Goal: Information Seeking & Learning: Learn about a topic

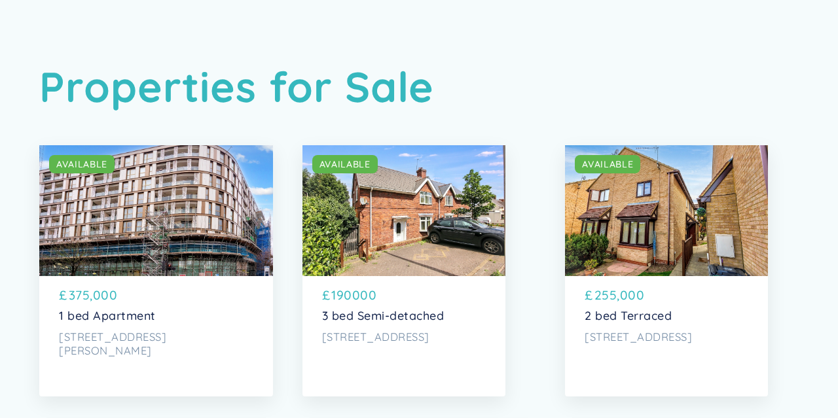
scroll to position [51, 0]
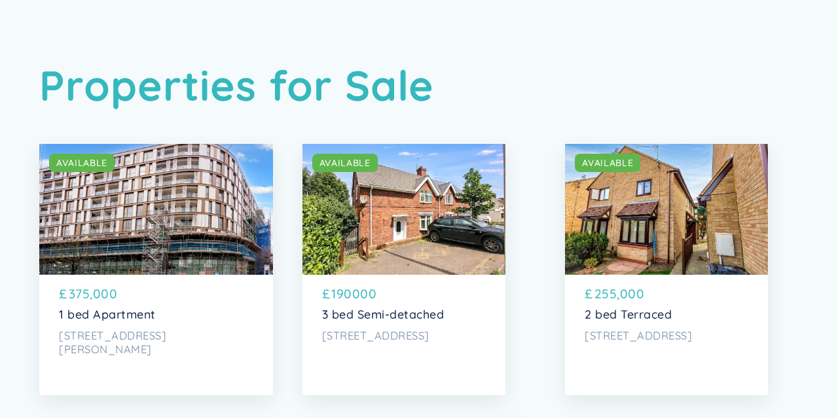
click at [183, 219] on div "SOLD AVAILABLE" at bounding box center [156, 209] width 234 height 131
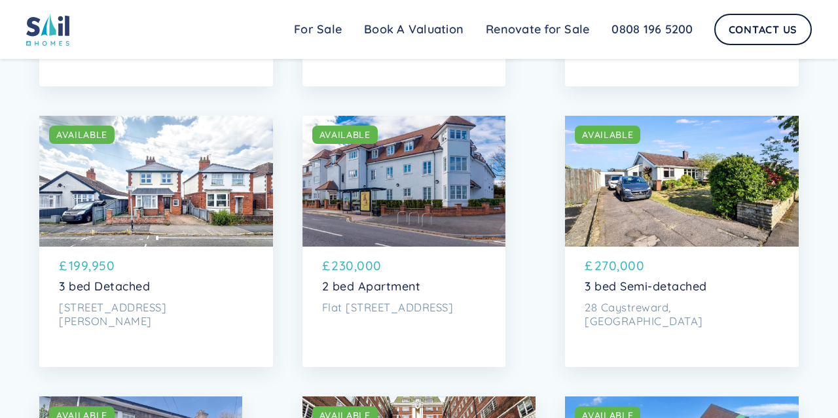
scroll to position [2309, 0]
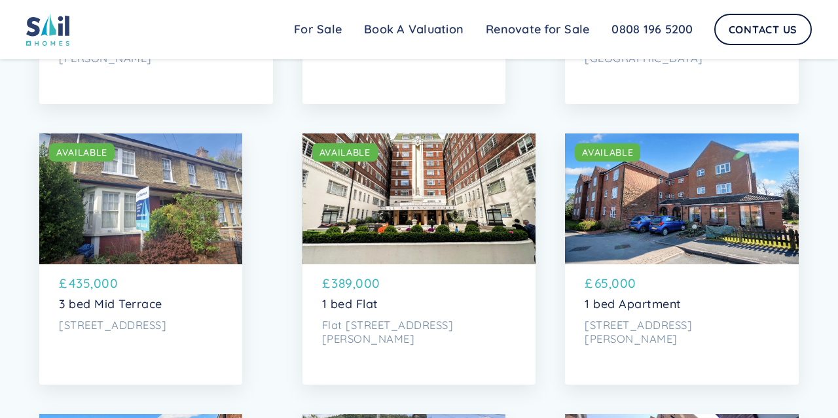
click at [443, 181] on div "SOLD AVAILABLE" at bounding box center [419, 199] width 234 height 131
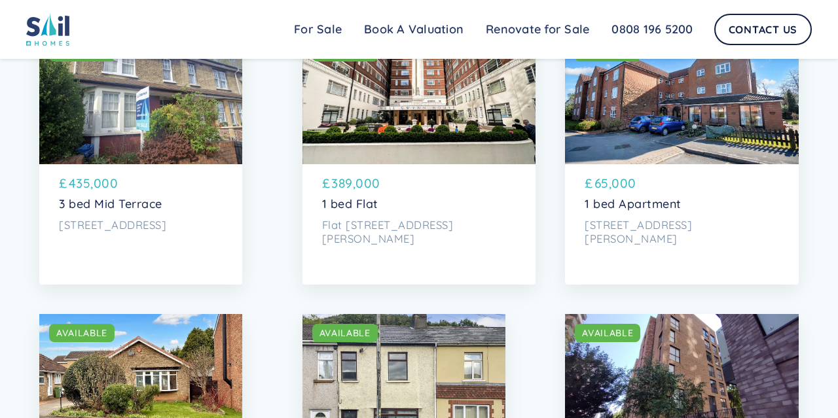
scroll to position [2404, 0]
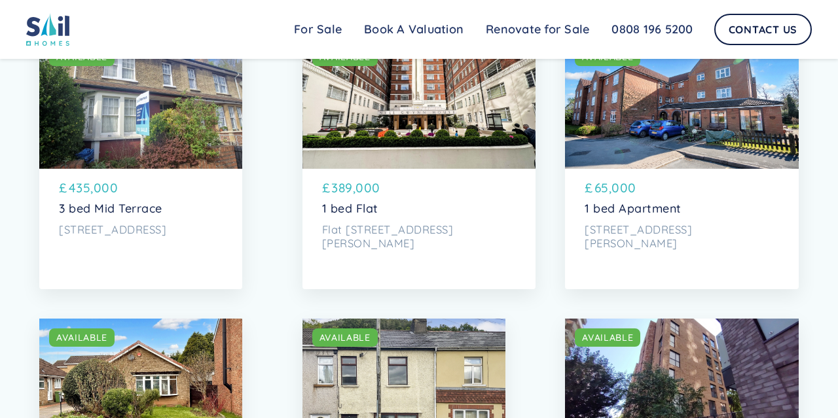
click at [675, 107] on div "SOLD AVAILABLE" at bounding box center [682, 103] width 234 height 131
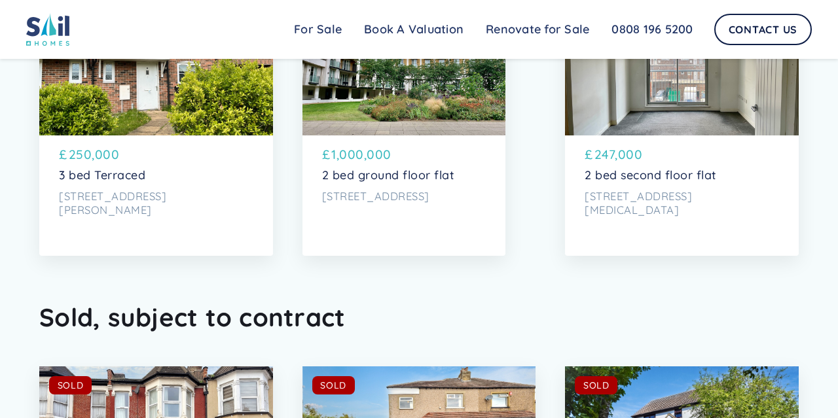
scroll to position [4307, 0]
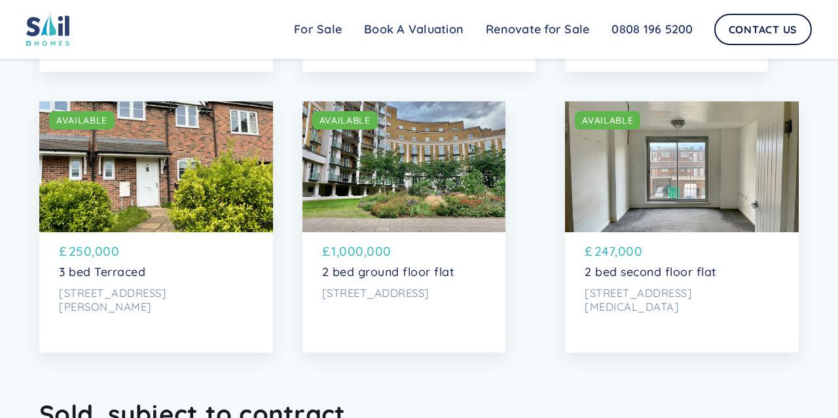
click at [418, 164] on div "SOLD AVAILABLE" at bounding box center [403, 166] width 203 height 131
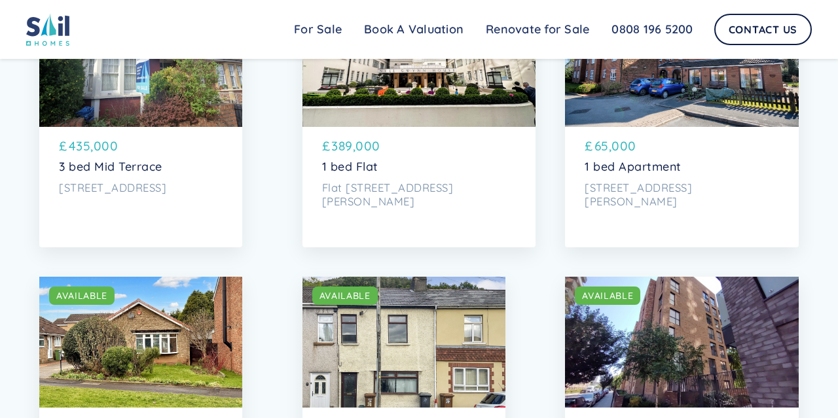
scroll to position [2372, 0]
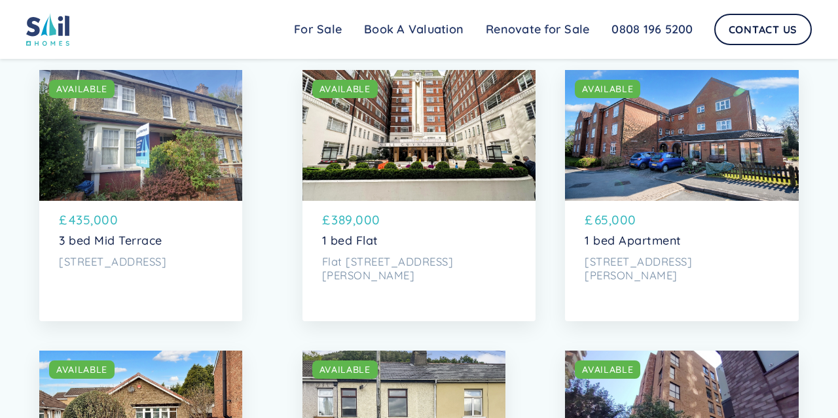
click at [454, 230] on div "£ 389,000" at bounding box center [419, 222] width 194 height 23
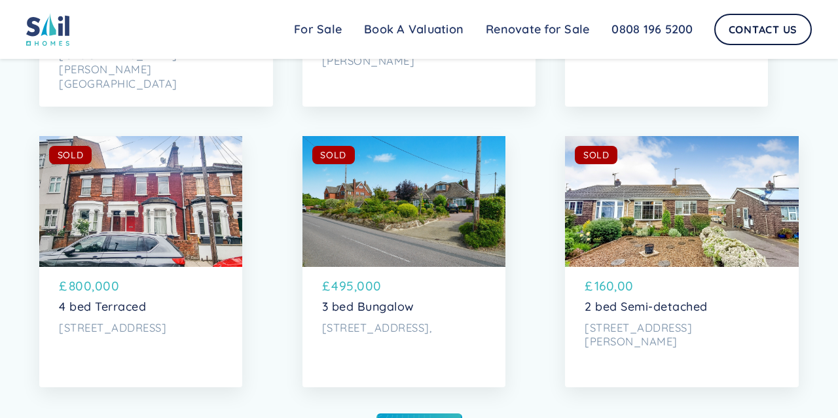
scroll to position [5232, 0]
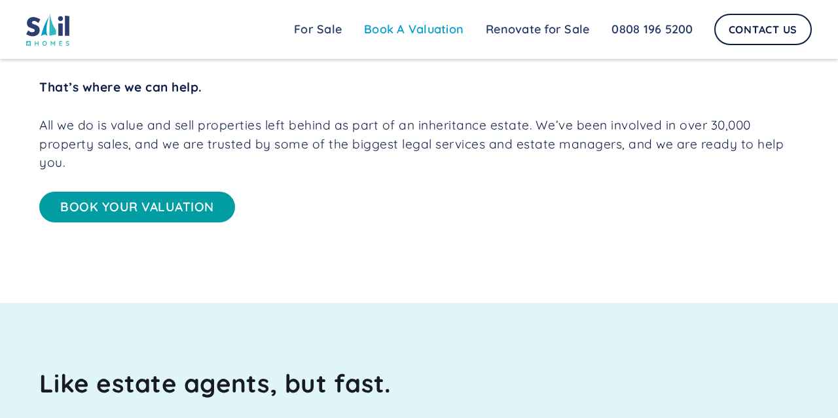
scroll to position [781, 0]
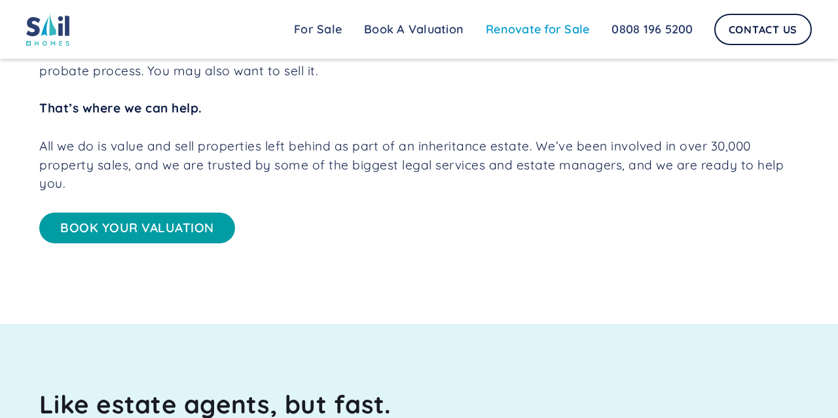
click at [521, 30] on link "Renovate for Sale" at bounding box center [538, 29] width 126 height 26
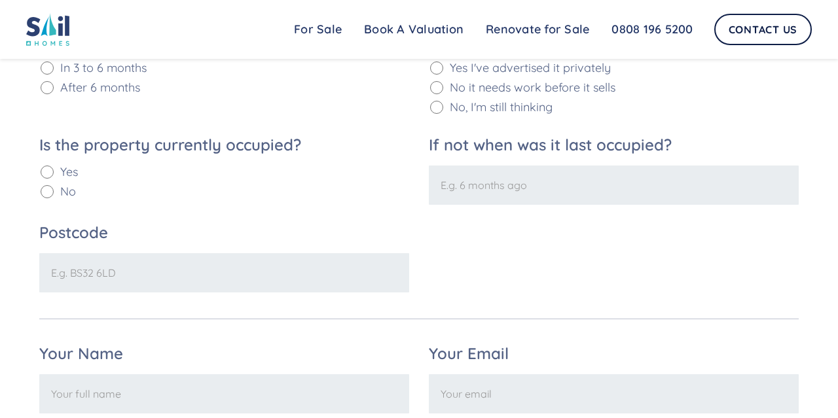
scroll to position [1861, 0]
